Goal: Task Accomplishment & Management: Use online tool/utility

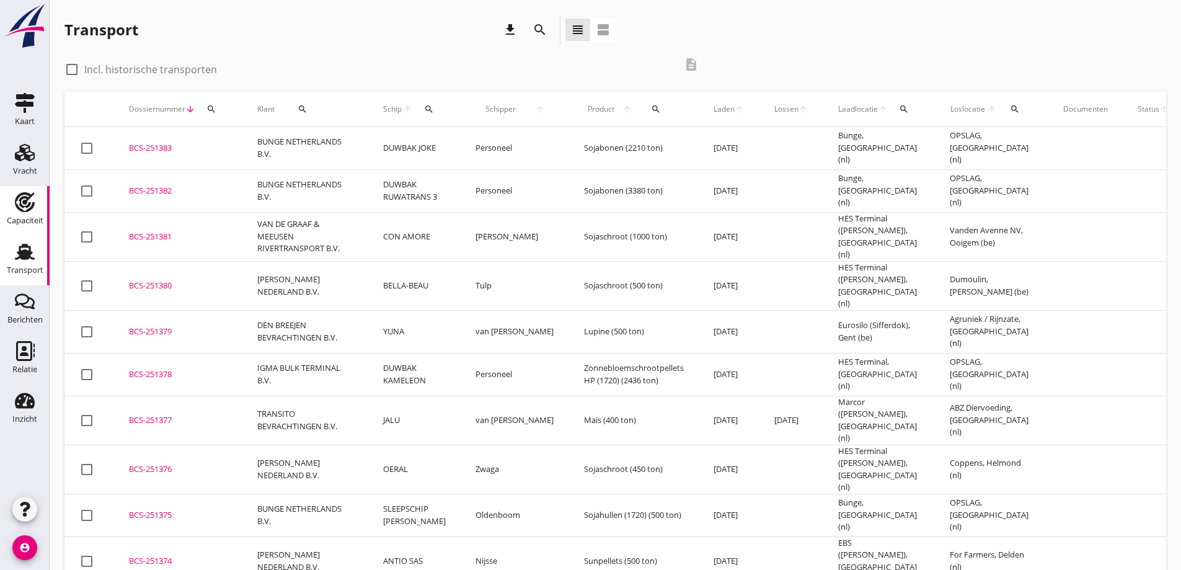
click at [30, 198] on use at bounding box center [25, 202] width 20 height 20
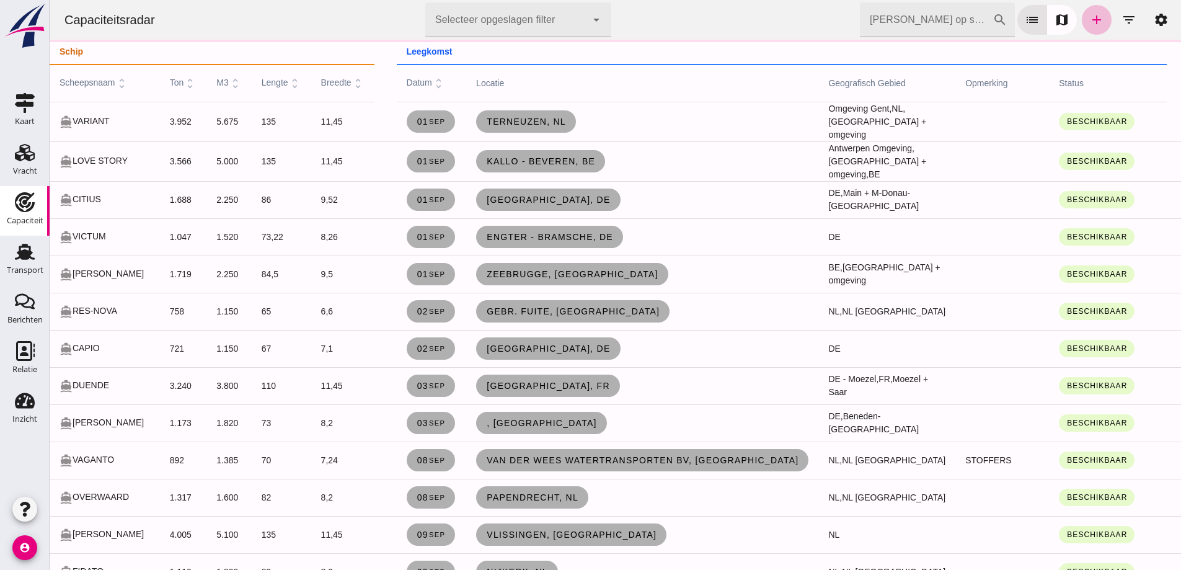
click at [932, 15] on input "[PERSON_NAME] op scheepsnaam" at bounding box center [926, 19] width 133 height 35
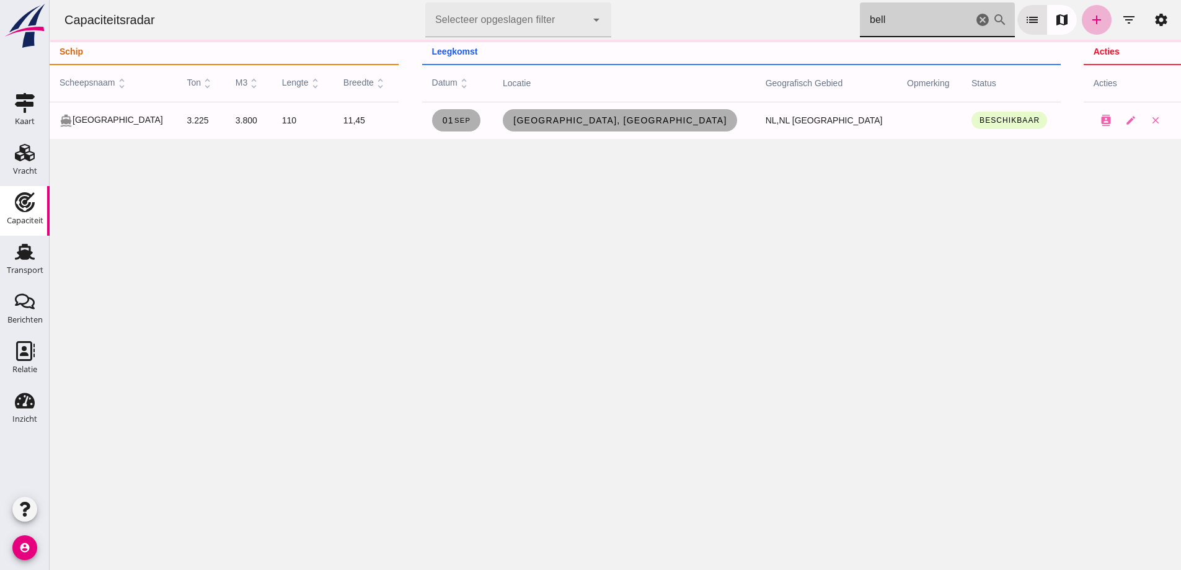
type input "bell"
click at [1090, 16] on icon "add" at bounding box center [1097, 19] width 15 height 15
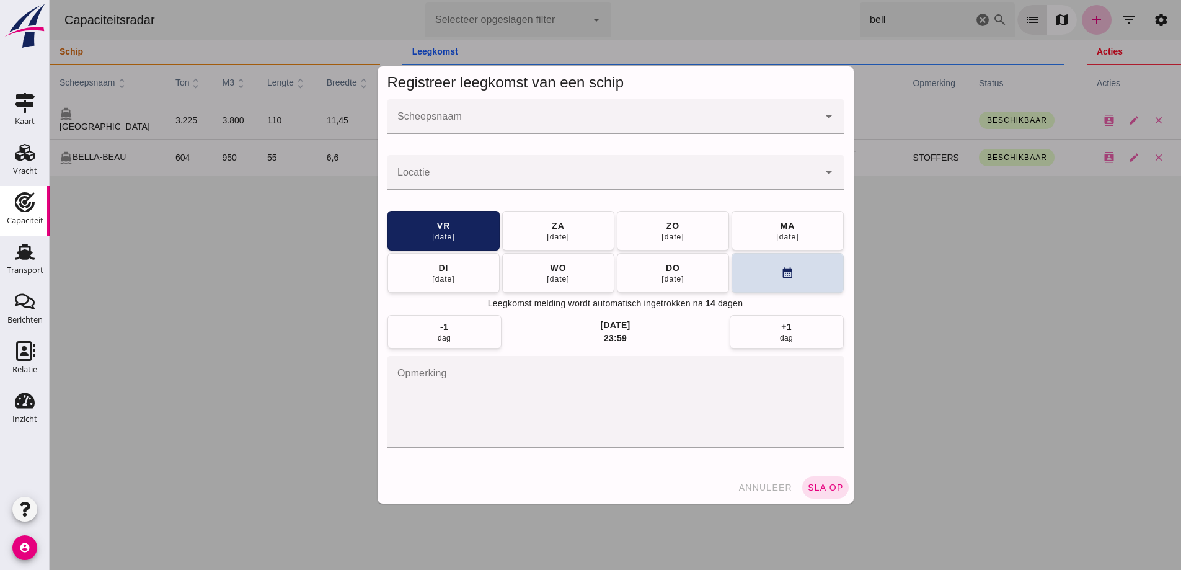
click at [80, 326] on div at bounding box center [616, 285] width 1132 height 570
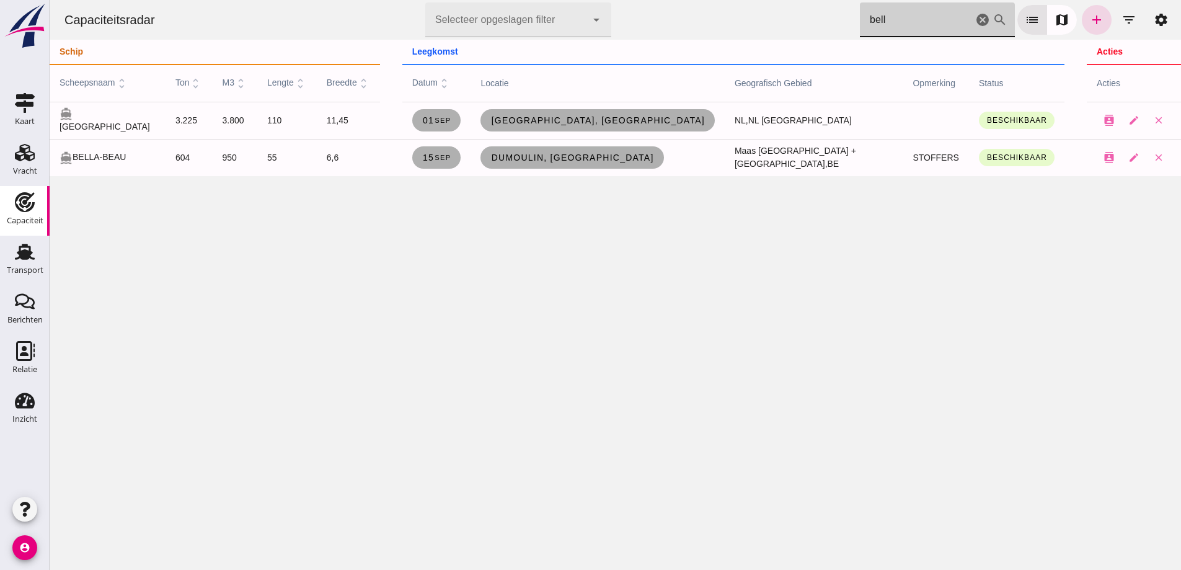
drag, startPoint x: 892, startPoint y: 26, endPoint x: 765, endPoint y: 32, distance: 127.9
click at [776, 31] on div "Capaciteitsradar Selecteer opgeslagen filter Selecteer opgeslagen filter cancel…" at bounding box center [616, 20] width 1122 height 40
click at [975, 22] on icon "cancel" at bounding box center [982, 19] width 15 height 15
